Goal: Find specific page/section: Find specific page/section

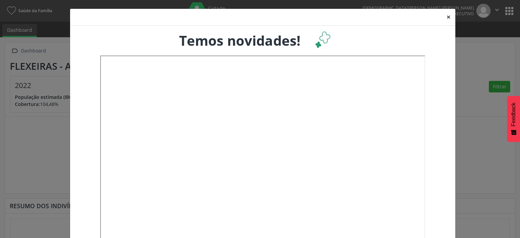
click at [445, 16] on button "×" at bounding box center [449, 17] width 14 height 17
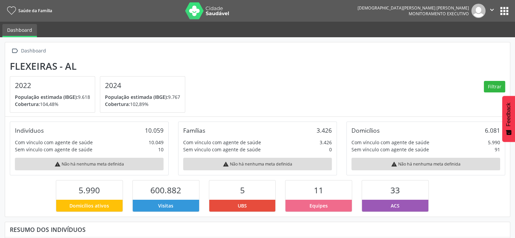
click at [509, 10] on button "apps" at bounding box center [504, 11] width 12 height 12
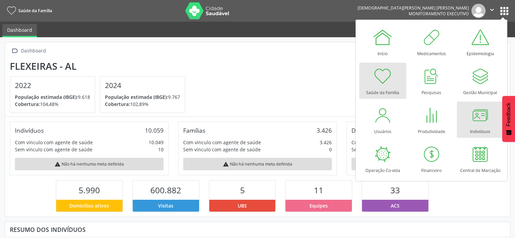
click at [480, 122] on div at bounding box center [480, 115] width 20 height 20
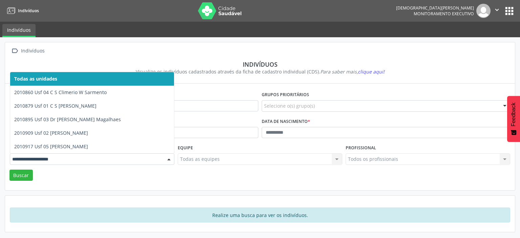
click at [165, 161] on div at bounding box center [169, 160] width 10 height 12
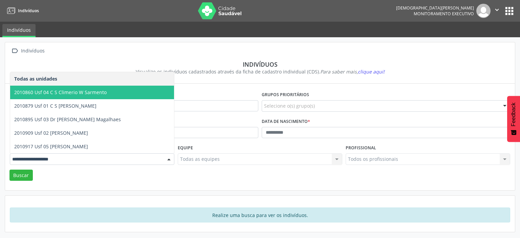
click at [66, 93] on span "2010860 Usf 04 C S Climerio W Sarmento" at bounding box center [60, 92] width 92 height 6
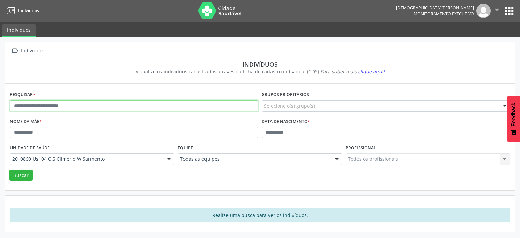
click at [85, 106] on input "text" at bounding box center [134, 106] width 248 height 12
click at [9, 170] on button "Buscar" at bounding box center [20, 176] width 23 height 12
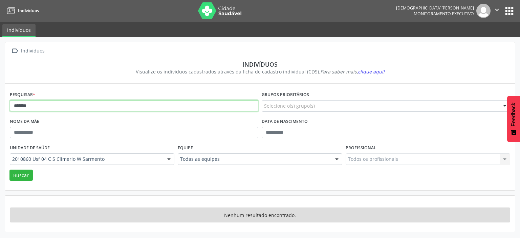
drag, startPoint x: 44, startPoint y: 107, endPoint x: 0, endPoint y: 107, distance: 43.7
click at [0, 107] on div " Indivíduos Indivíduos Visualize os indivíduos cadastrados através da ficha de…" at bounding box center [260, 137] width 520 height 201
type input "*******"
click at [9, 170] on button "Buscar" at bounding box center [20, 176] width 23 height 12
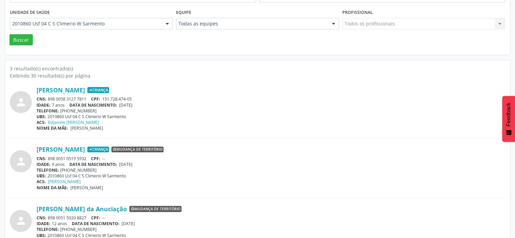
scroll to position [156, 0]
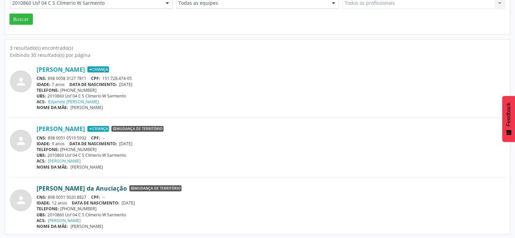
click at [99, 185] on link "[PERSON_NAME] da Anuciação" at bounding box center [82, 187] width 90 height 7
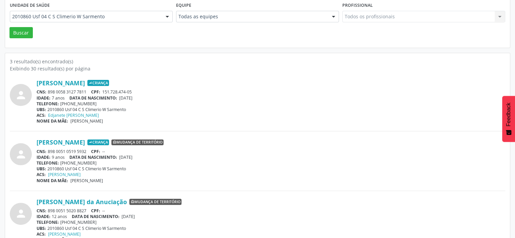
scroll to position [0, 0]
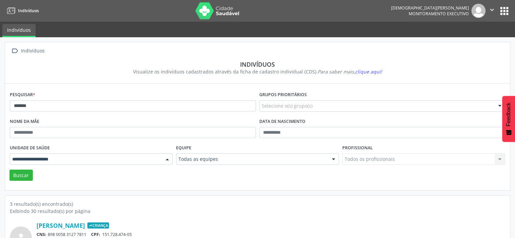
click at [169, 159] on div at bounding box center [167, 160] width 10 height 12
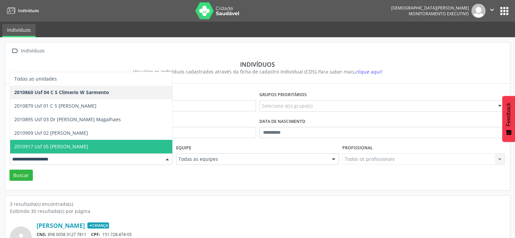
click at [90, 182] on div "Pesquisar * ******* Grupos prioritários Selecione o(s) grupo(s) Acamado Criança…" at bounding box center [257, 138] width 495 height 96
click at [170, 158] on div at bounding box center [167, 160] width 10 height 12
click at [92, 173] on div "Buscar" at bounding box center [257, 176] width 499 height 12
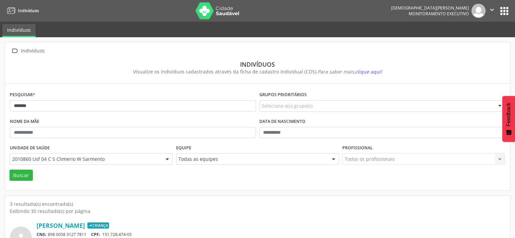
click at [90, 175] on div "Buscar" at bounding box center [257, 176] width 499 height 12
